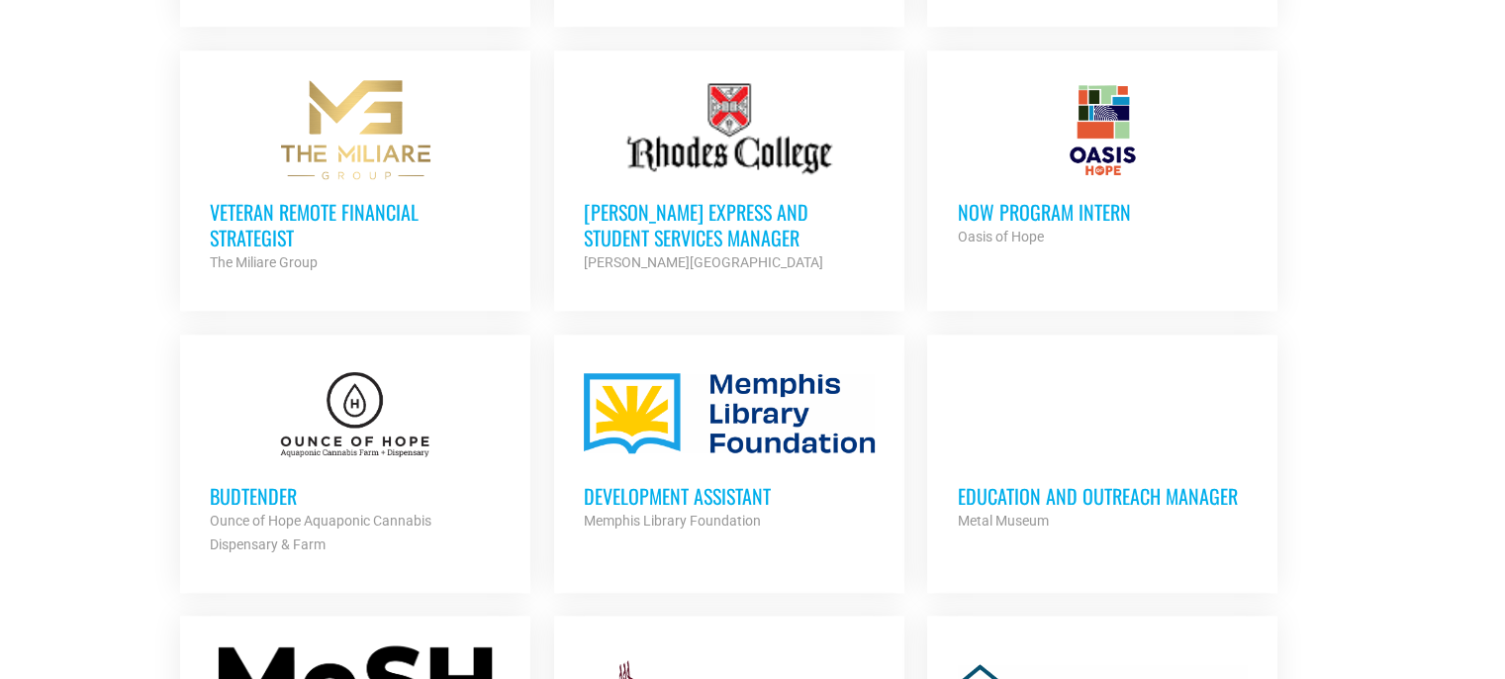
scroll to position [1880, 0]
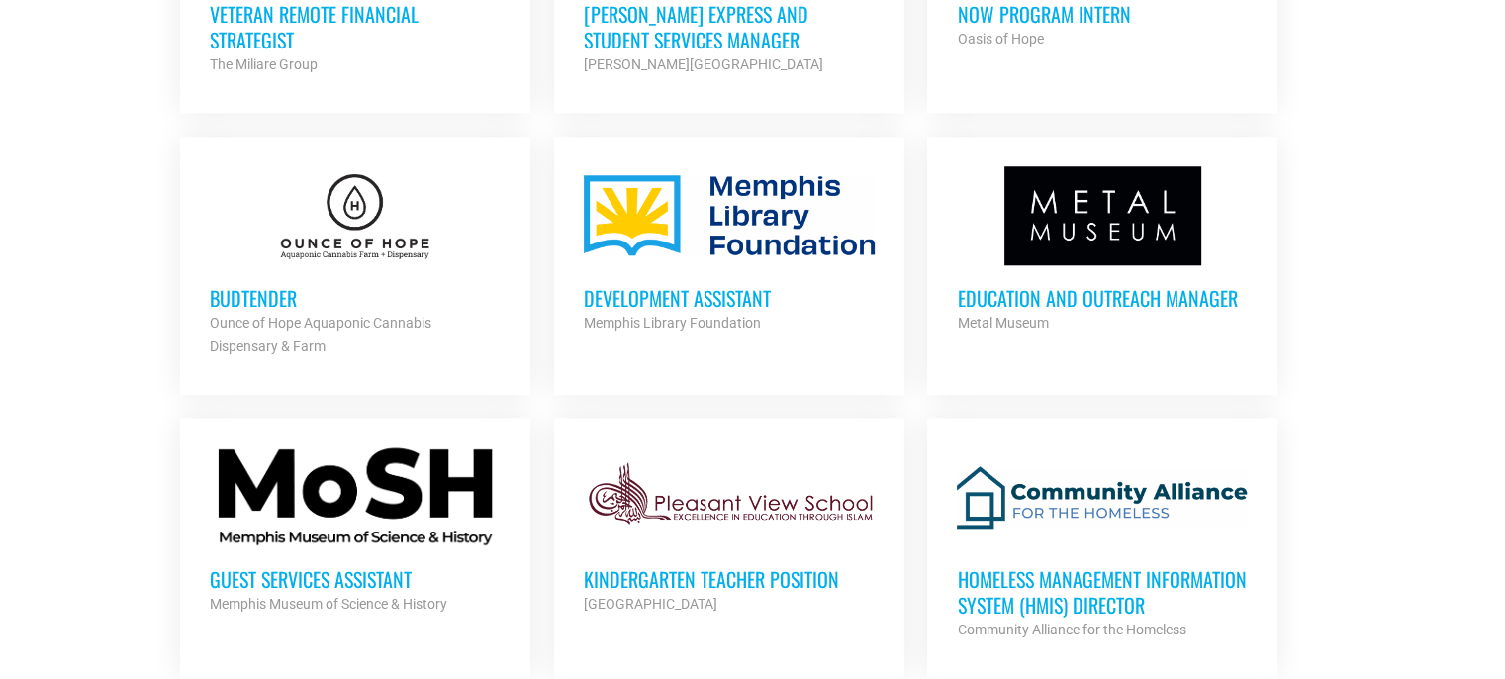
click at [1152, 289] on h3 "Education and Outreach Manager" at bounding box center [1102, 298] width 291 height 26
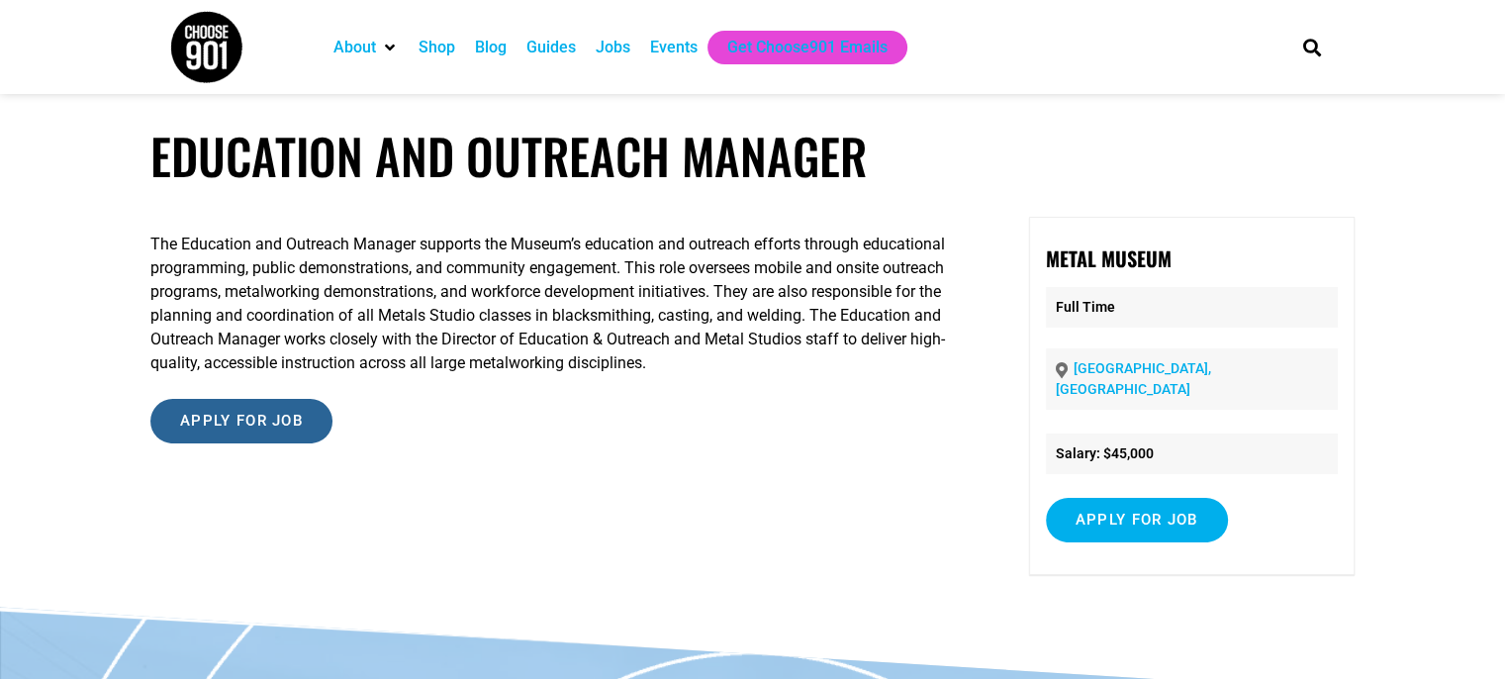
click at [228, 425] on input "Apply for job" at bounding box center [241, 421] width 182 height 45
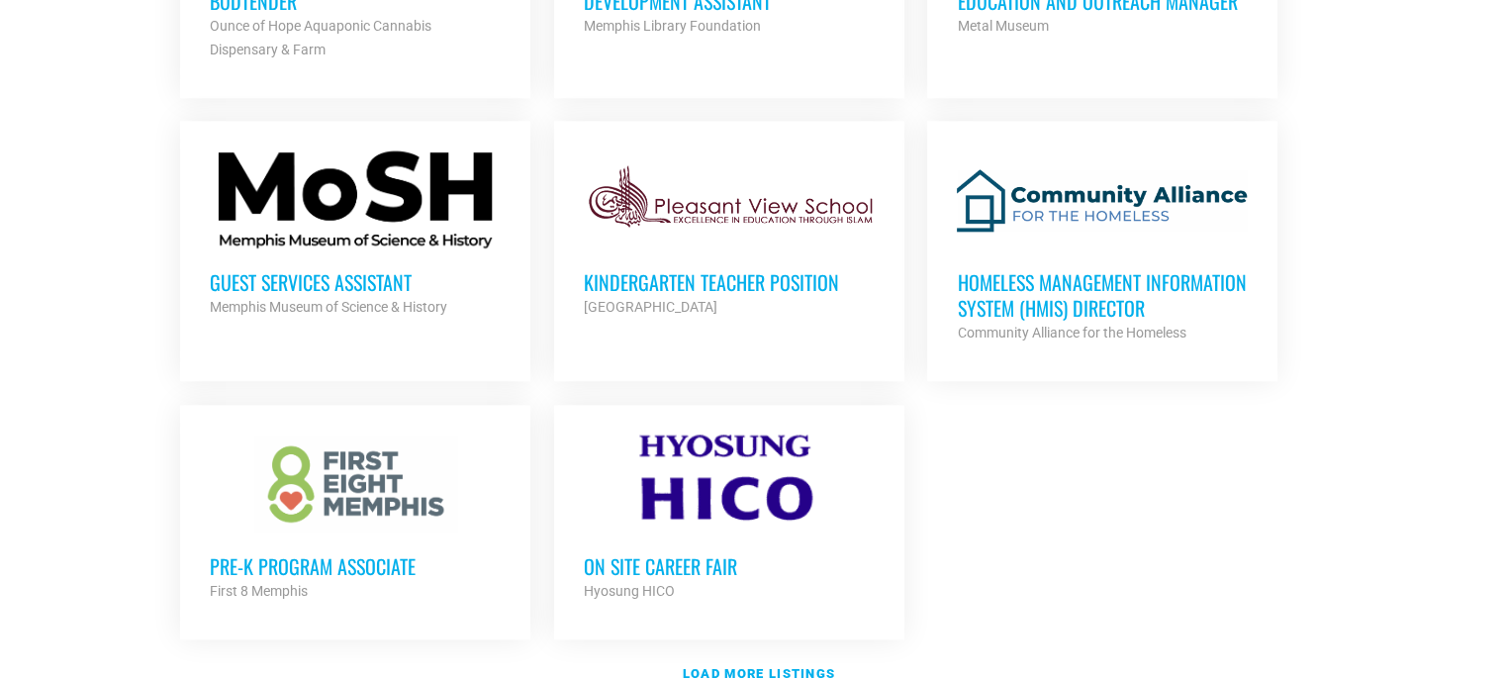
scroll to position [2179, 0]
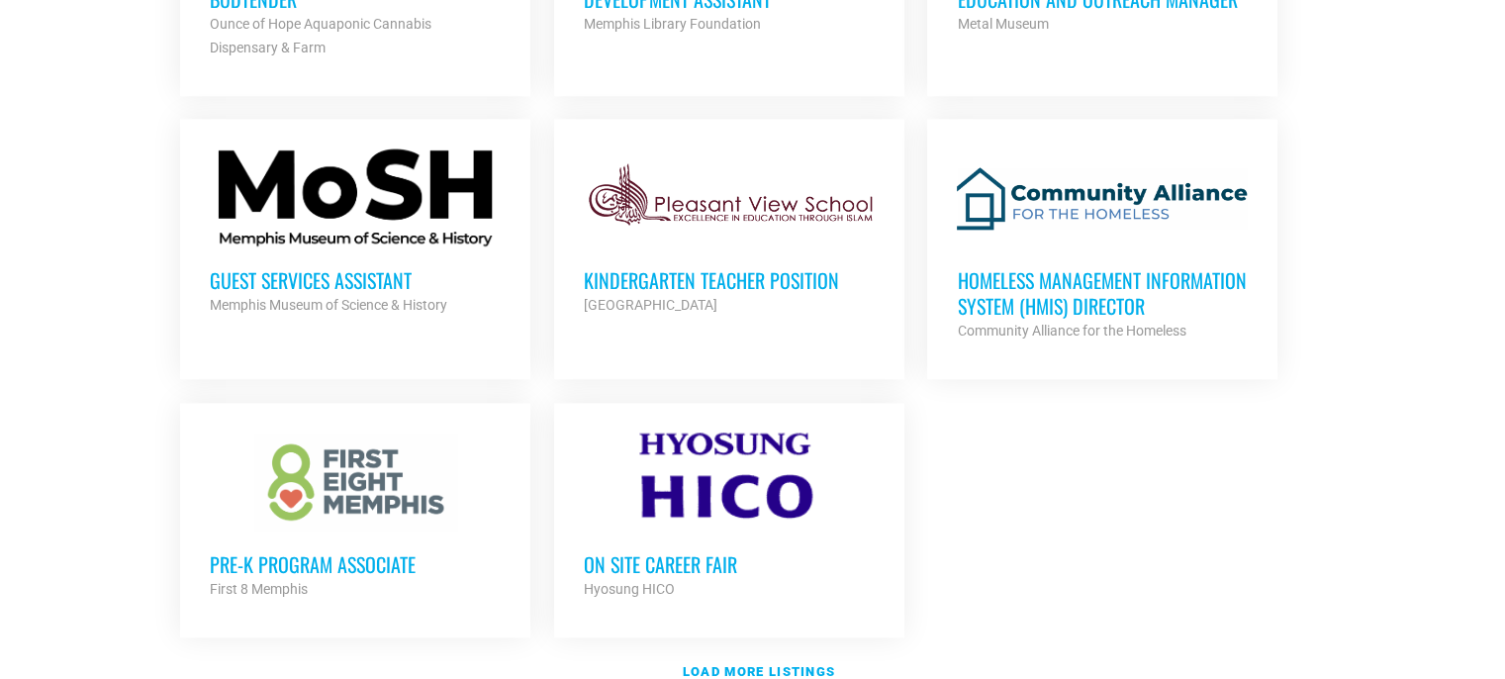
click at [350, 281] on h3 "Guest Services Assistant" at bounding box center [355, 280] width 291 height 26
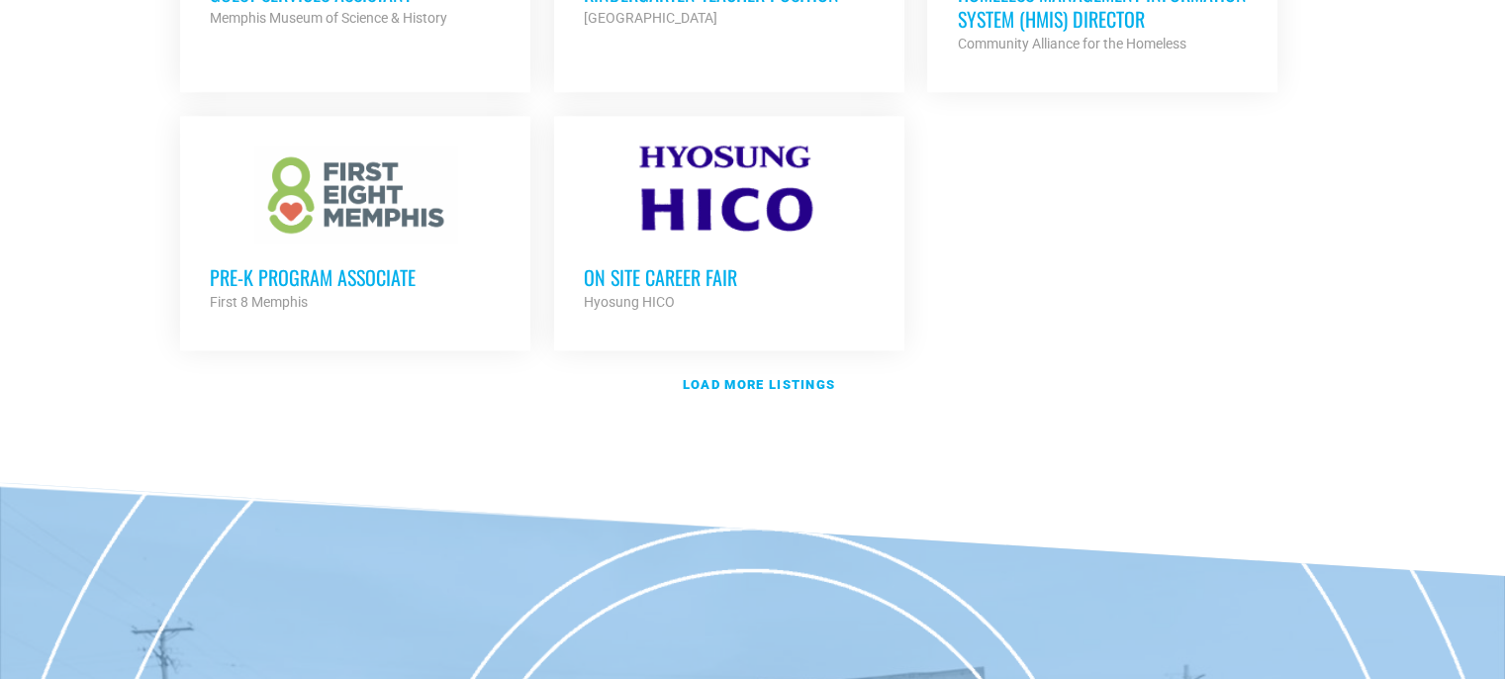
scroll to position [2478, 0]
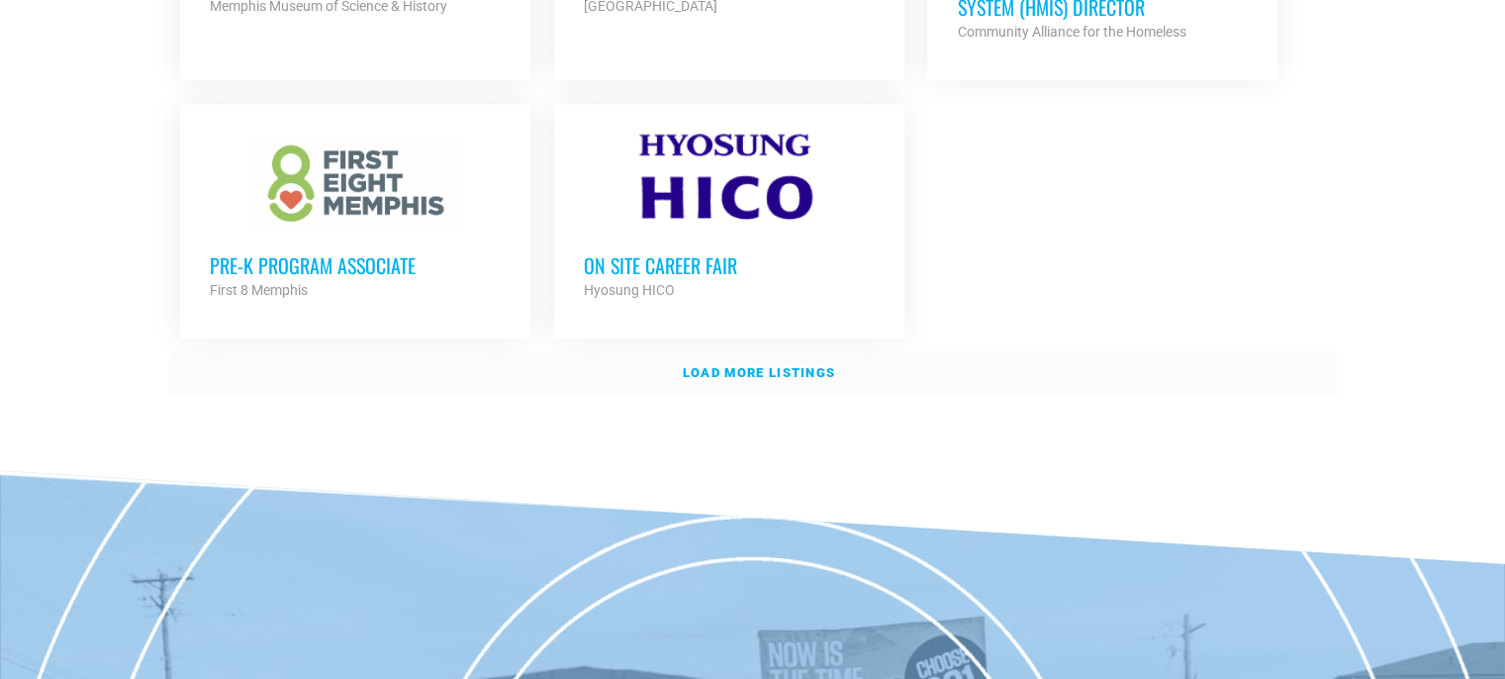
click at [752, 365] on strong "Load more listings" at bounding box center [759, 372] width 152 height 15
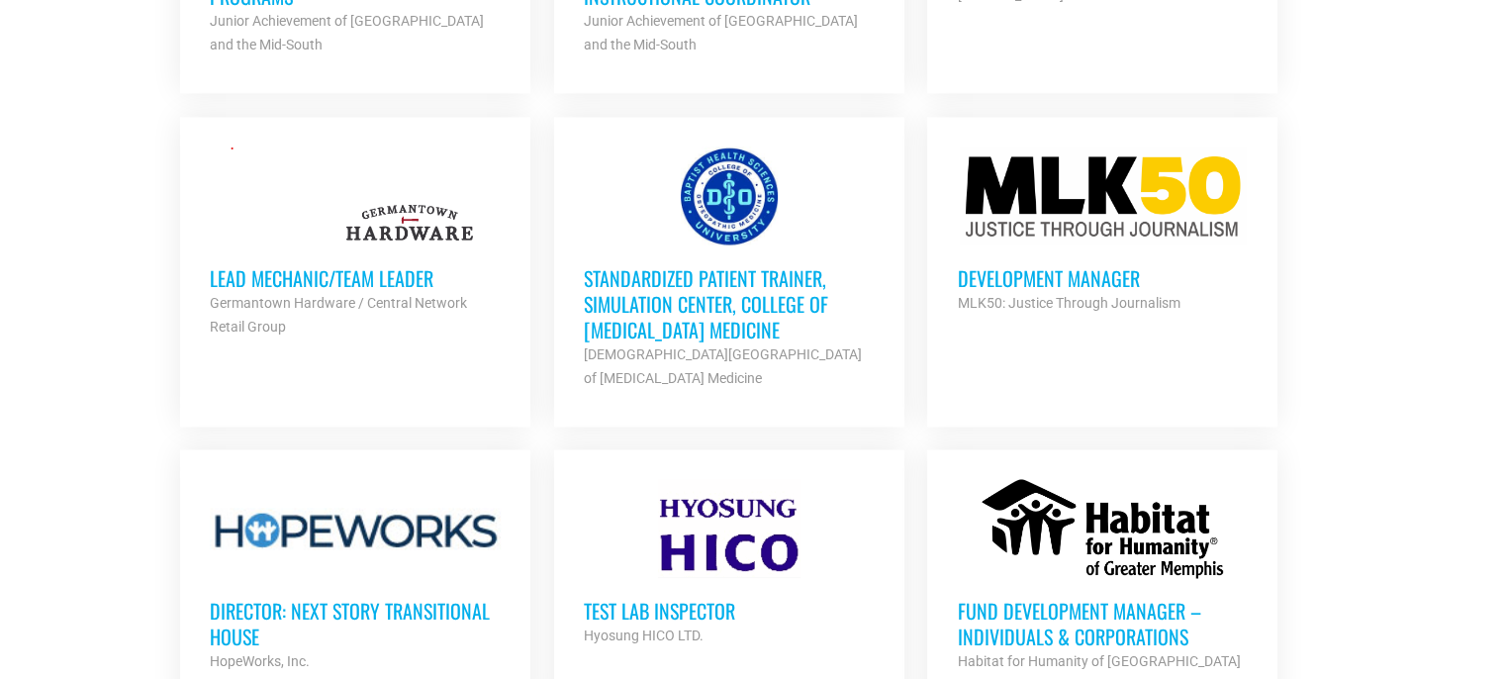
scroll to position [2973, 0]
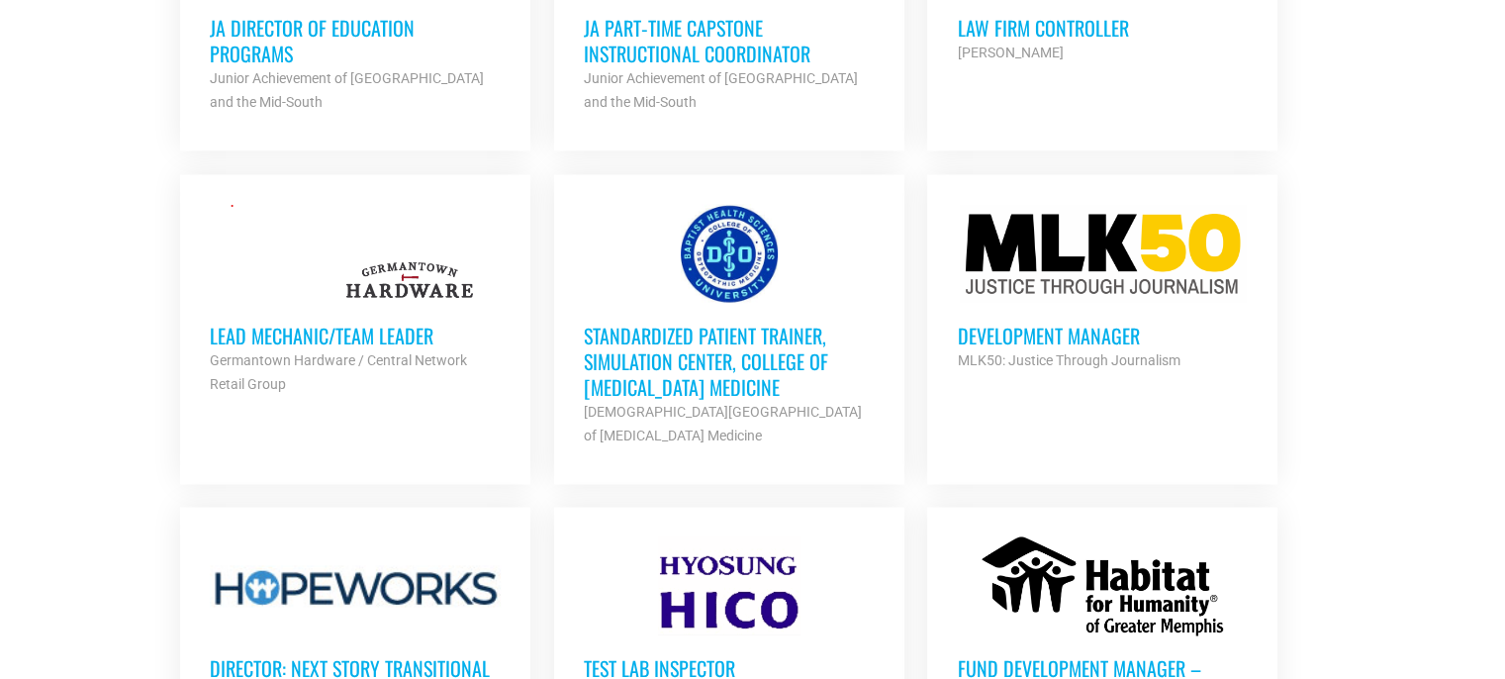
click at [661, 342] on h3 "Standardized Patient Trainer, Simulation Center, College of [MEDICAL_DATA] Medi…" at bounding box center [729, 361] width 291 height 77
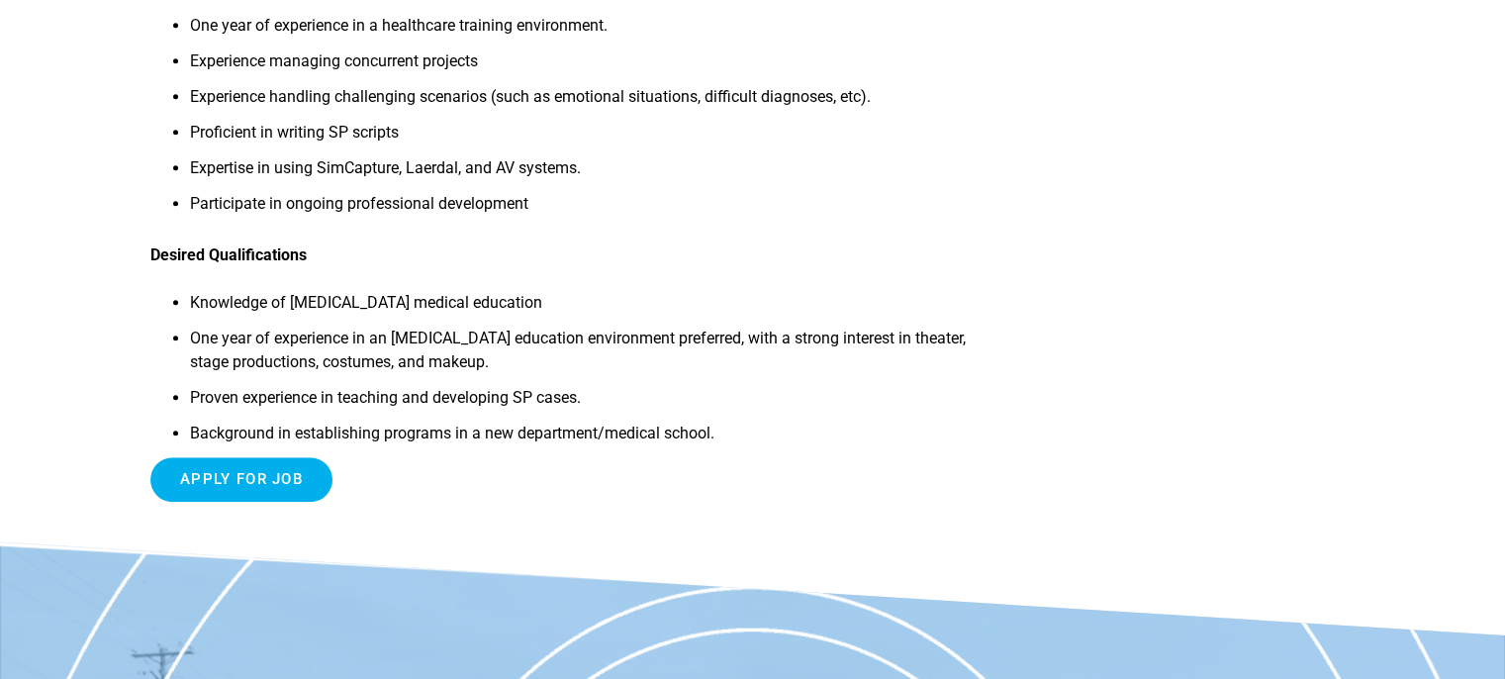
scroll to position [1484, 0]
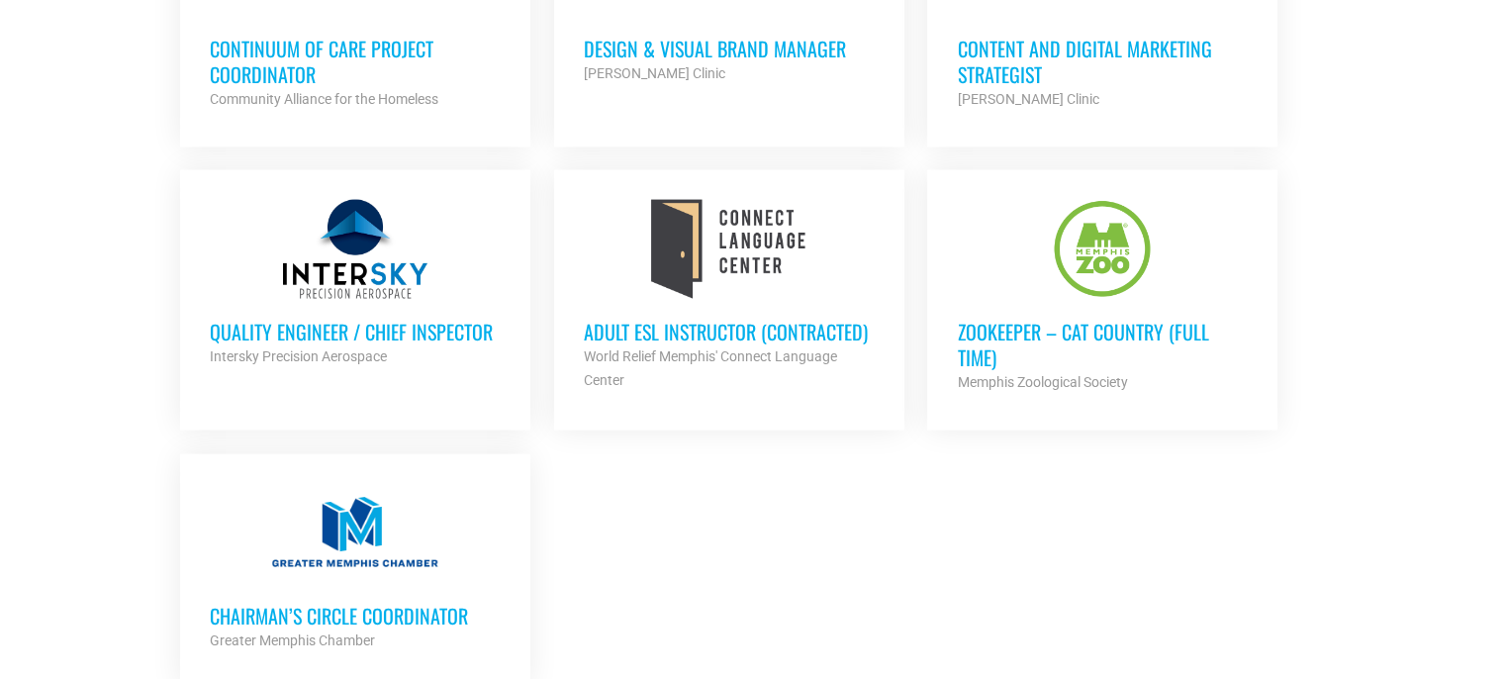
scroll to position [4259, 0]
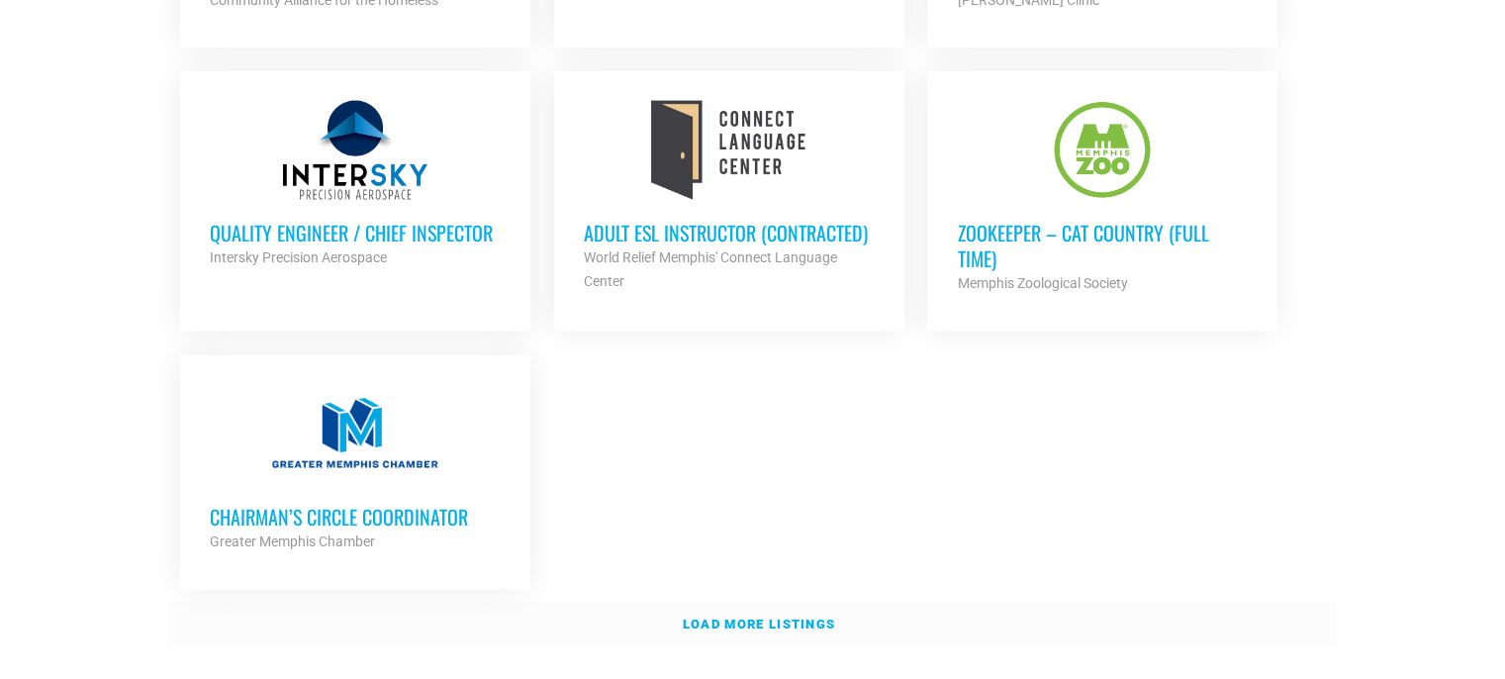
click at [798, 616] on strong "Load more listings" at bounding box center [759, 623] width 152 height 15
